Goal: Task Accomplishment & Management: Use online tool/utility

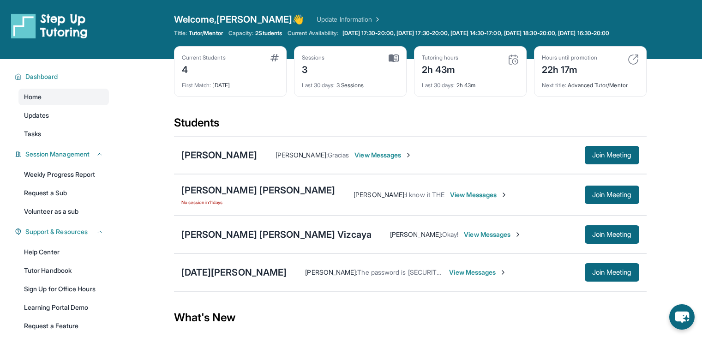
scroll to position [23, 0]
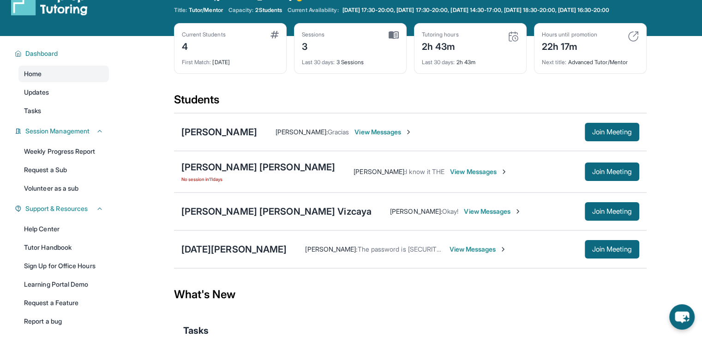
click at [449, 254] on span "View Messages" at bounding box center [478, 249] width 58 height 9
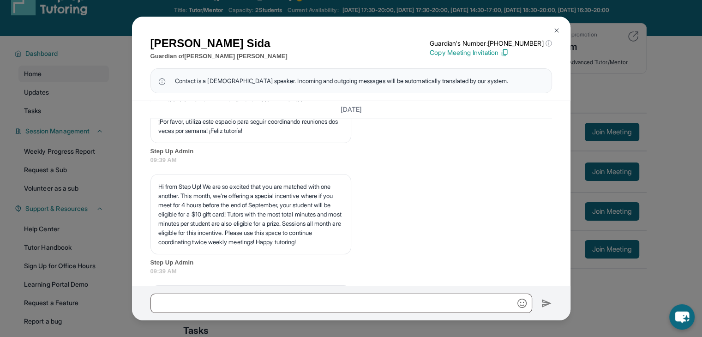
scroll to position [1322, 0]
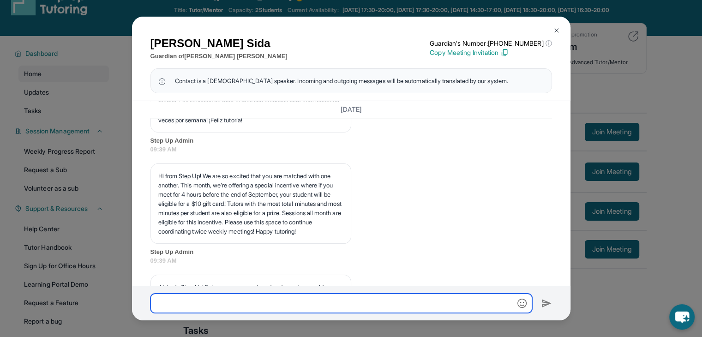
click at [190, 307] on input "text" at bounding box center [342, 303] width 382 height 19
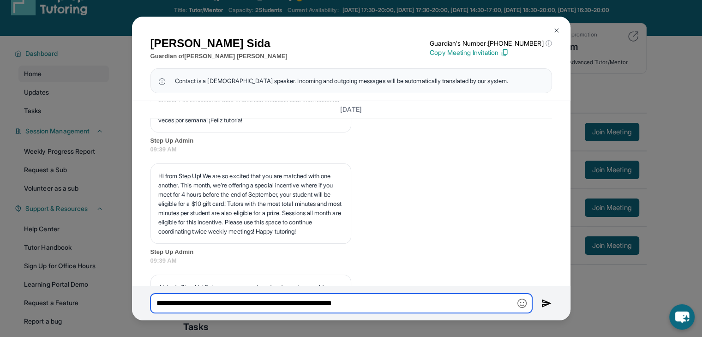
type input "**********"
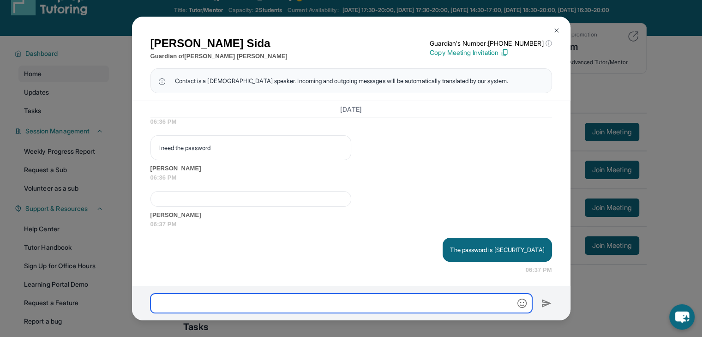
scroll to position [2442, 0]
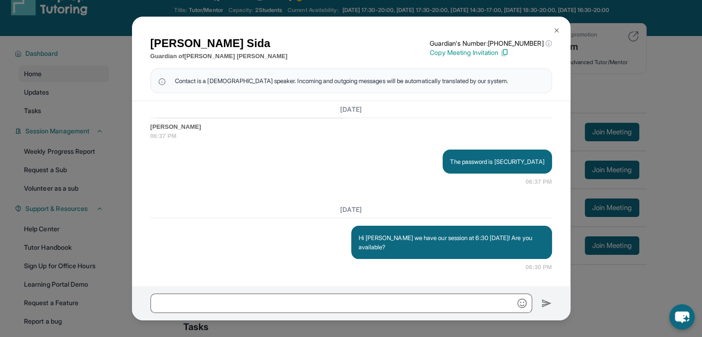
click at [326, 217] on div "[DATE]" at bounding box center [352, 209] width 402 height 17
click at [559, 30] on img at bounding box center [556, 30] width 7 height 7
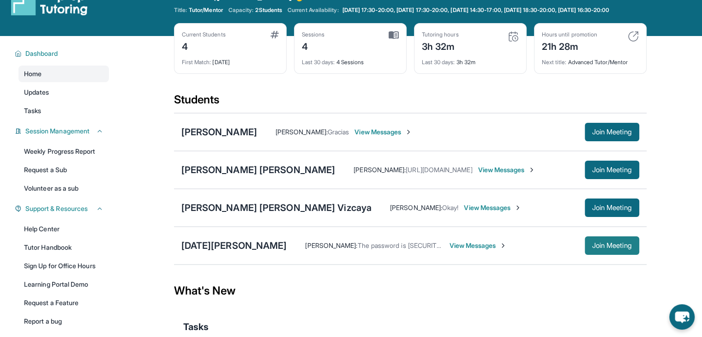
click at [592, 248] on span "Join Meeting" at bounding box center [612, 246] width 40 height 6
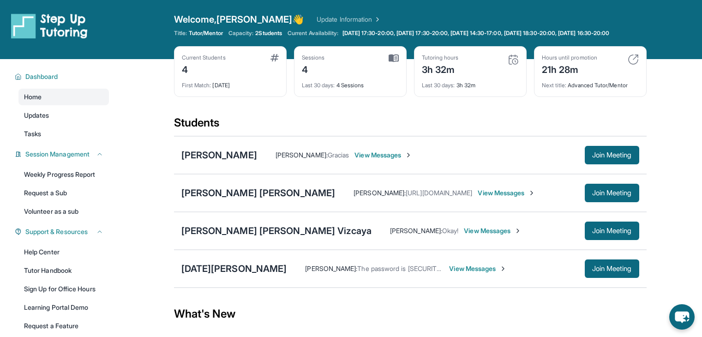
scroll to position [83, 0]
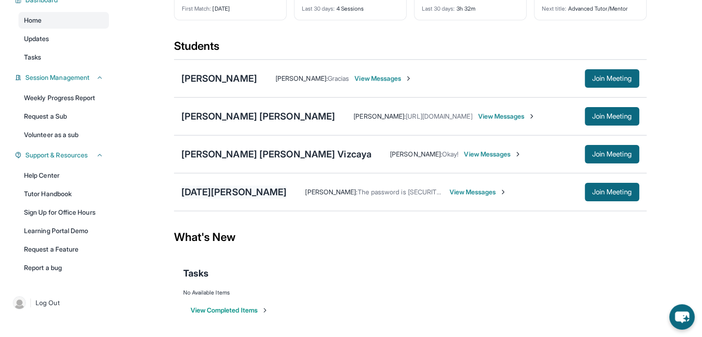
click at [220, 191] on div "[DATE][PERSON_NAME]" at bounding box center [234, 192] width 106 height 13
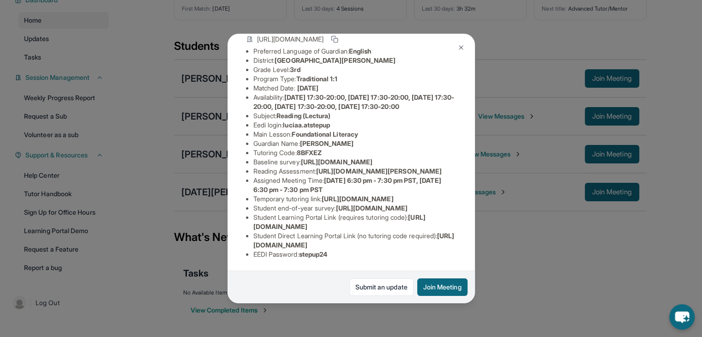
scroll to position [127, 0]
drag, startPoint x: 287, startPoint y: 86, endPoint x: 339, endPoint y: 87, distance: 52.2
click at [339, 121] on li "Eedi login : luciaa.atstepup" at bounding box center [355, 125] width 203 height 9
copy span "luciaa.atstepup"
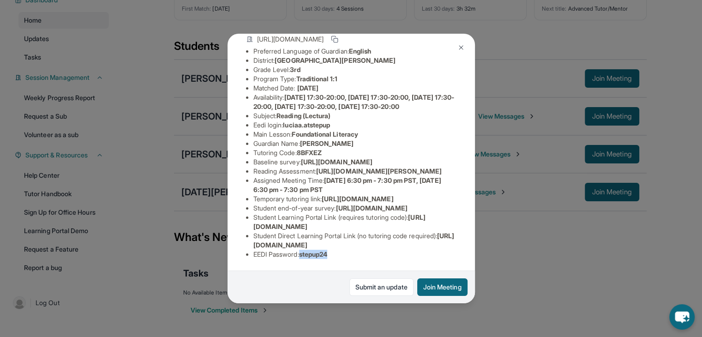
drag, startPoint x: 303, startPoint y: 248, endPoint x: 346, endPoint y: 246, distance: 43.0
click at [346, 250] on li "EEDI Password : stepup24" at bounding box center [355, 254] width 203 height 9
copy span "stepup24"
drag, startPoint x: 321, startPoint y: 191, endPoint x: 329, endPoint y: 199, distance: 11.8
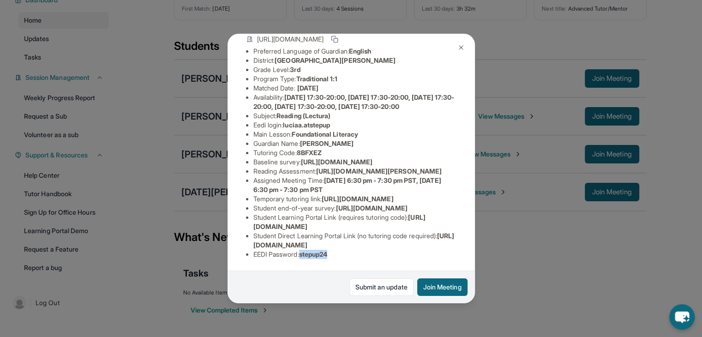
click at [329, 176] on li "Reading Assessment : https://ql1qcxwx.paperform.co/?id=2025-s11498&name=Lucia%2…" at bounding box center [355, 171] width 203 height 9
copy span "https://ql1qcxwx.paperform.co/?id=2025-"
click at [262, 176] on li "Reading Assessment : https://ql1qcxwx.paperform.co/?id=2025-s11498&name=Lucia%2…" at bounding box center [355, 171] width 203 height 9
drag, startPoint x: 451, startPoint y: 206, endPoint x: 321, endPoint y: 192, distance: 130.1
click at [321, 192] on div "Lucia Andrade Guardian: Catrice Sida Student Information https://student-portal…" at bounding box center [352, 169] width 248 height 270
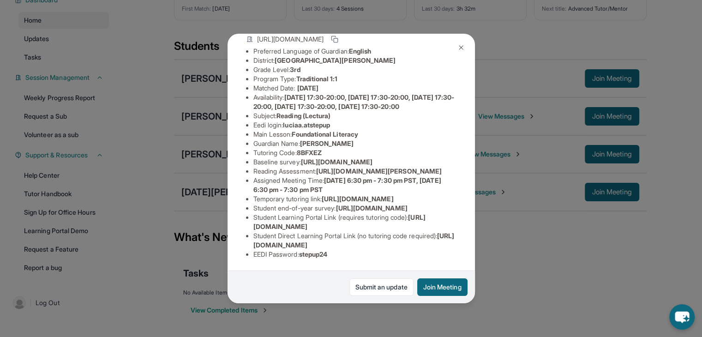
copy span "https://ql1qcxwx.paperform.co/?id=2025-s11498&name=Lucia%20Andrade&grade=3rd&wi…"
drag, startPoint x: 304, startPoint y: 248, endPoint x: 340, endPoint y: 250, distance: 35.6
click at [340, 250] on li "EEDI Password : stepup24" at bounding box center [355, 254] width 203 height 9
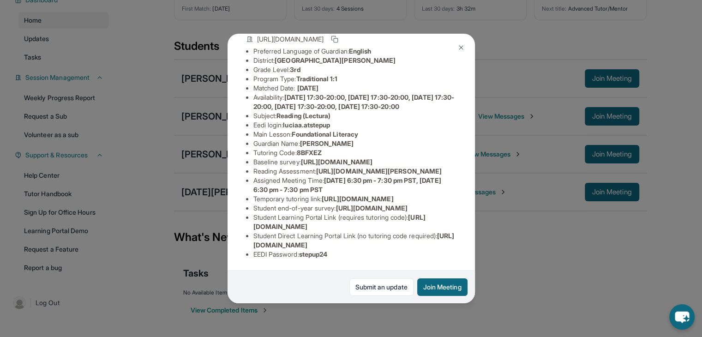
click at [289, 129] on span "luciaa.atstepup" at bounding box center [306, 125] width 47 height 8
drag, startPoint x: 286, startPoint y: 131, endPoint x: 339, endPoint y: 131, distance: 52.6
click at [339, 130] on li "Eedi login : luciaa.atstepup" at bounding box center [355, 125] width 203 height 9
copy span "luciaa.atstepup"
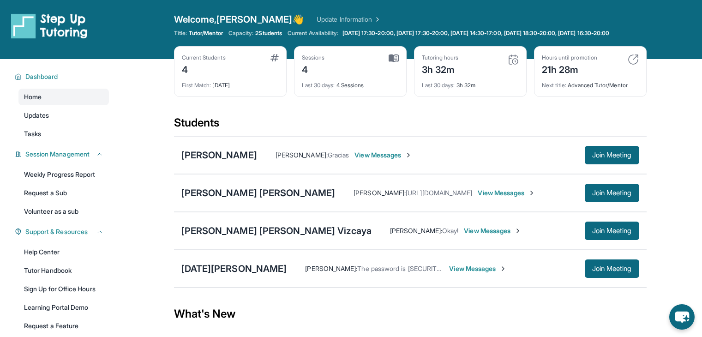
scroll to position [83, 0]
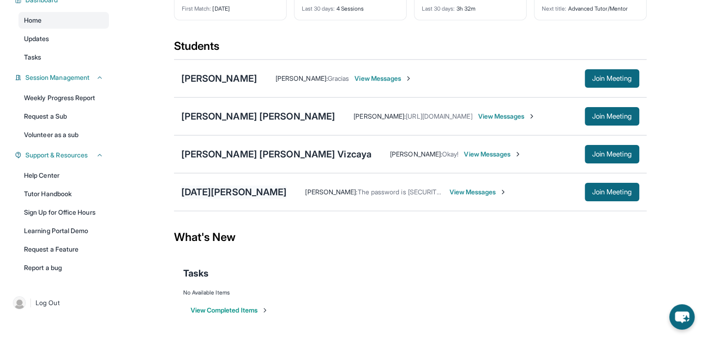
click at [219, 194] on div "[DATE][PERSON_NAME]" at bounding box center [234, 192] width 106 height 13
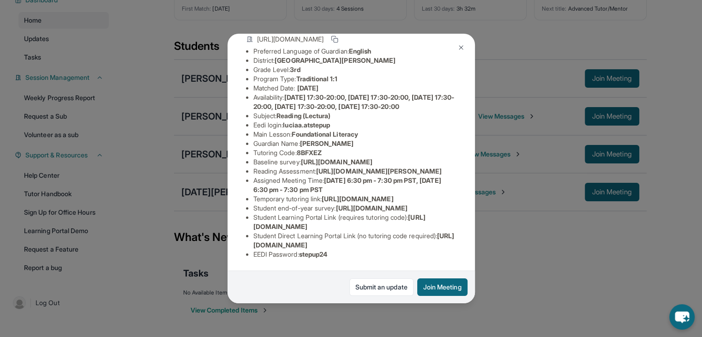
scroll to position [191, 0]
drag, startPoint x: 322, startPoint y: 97, endPoint x: 335, endPoint y: 104, distance: 15.3
click at [335, 167] on li "Reading Assessment : [URL][DOMAIN_NAME][PERSON_NAME]" at bounding box center [355, 171] width 203 height 9
copy span "[URL][DOMAIN_NAME]"
click at [316, 167] on span "[URL][DOMAIN_NAME][PERSON_NAME]" at bounding box center [379, 171] width 126 height 8
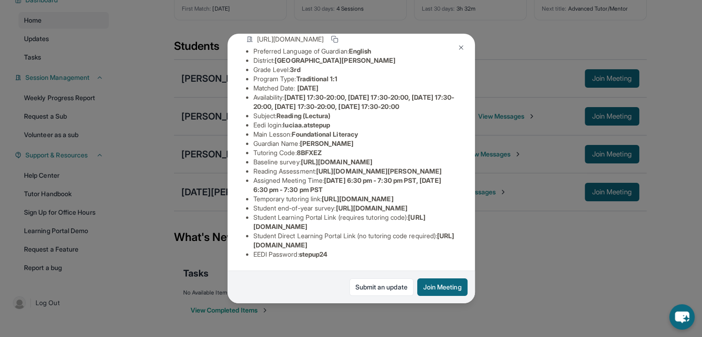
scroll to position [0, 0]
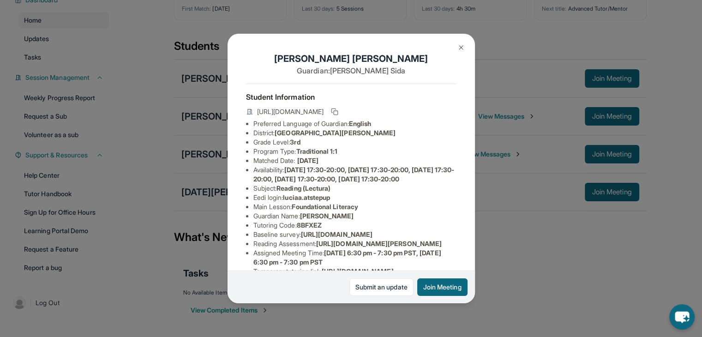
click at [459, 52] on button at bounding box center [461, 47] width 18 height 18
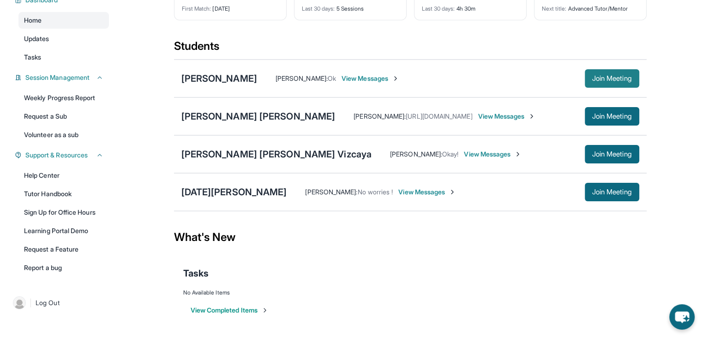
click at [612, 80] on span "Join Meeting" at bounding box center [612, 79] width 40 height 6
